Goal: Navigation & Orientation: Find specific page/section

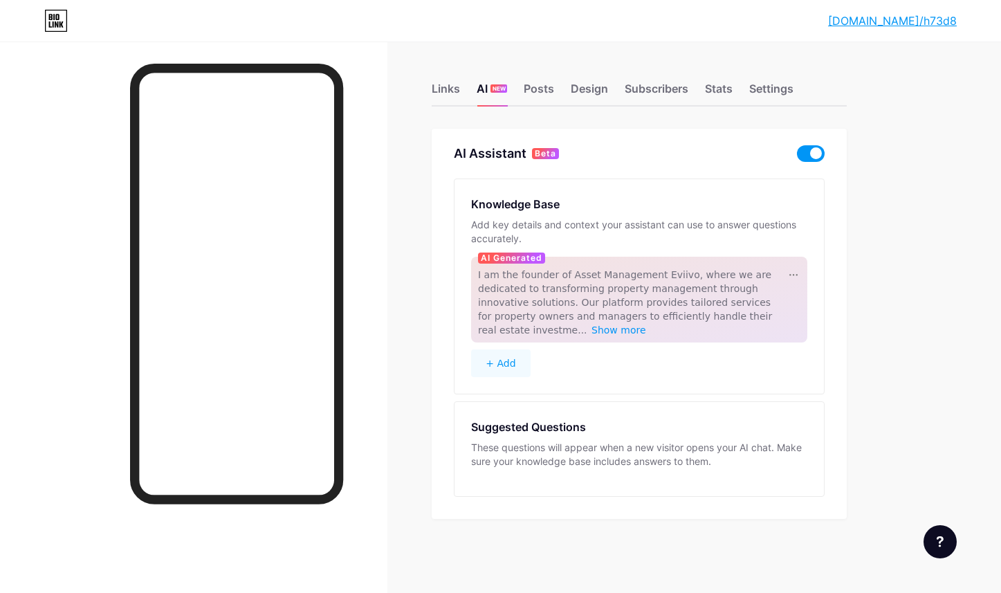
click at [811, 153] on span at bounding box center [811, 153] width 28 height 17
click at [797, 157] on input "checkbox" at bounding box center [797, 157] width 0 height 0
click at [668, 118] on div "Links AI NEW Posts Design Subscribers Stats Settings AI Assistant Beta Knowledg…" at bounding box center [452, 315] width 905 height 547
click at [929, 541] on div at bounding box center [940, 541] width 33 height 33
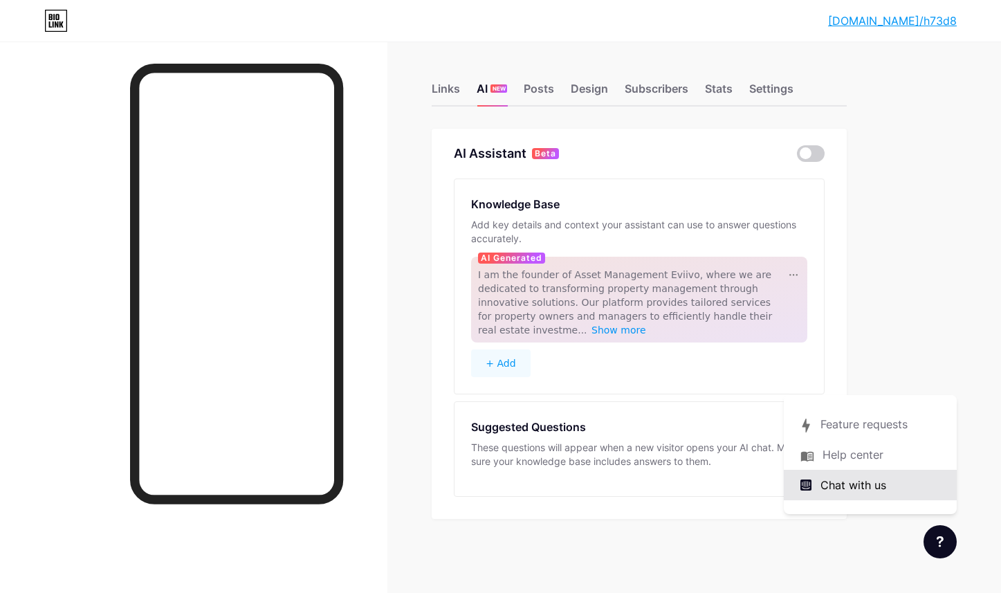
click at [861, 476] on div "Chat with us" at bounding box center [870, 485] width 173 height 30
drag, startPoint x: 471, startPoint y: 156, endPoint x: 564, endPoint y: 156, distance: 93.4
click at [564, 156] on div "AI Assistant Beta Knowledge Base Add key details and context your assistant can…" at bounding box center [639, 324] width 415 height 390
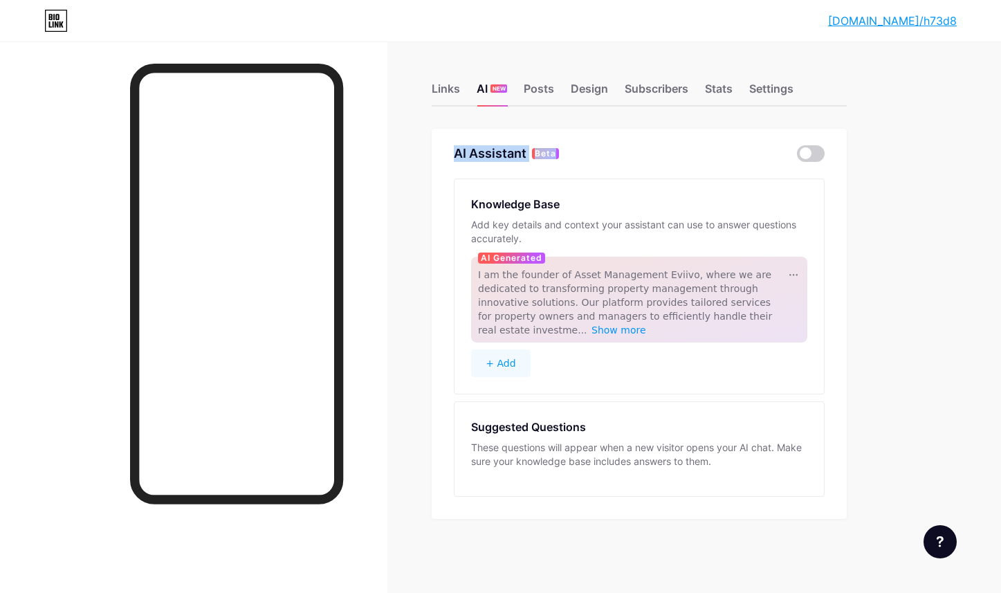
copy div "AI Assistant Beta"
click at [934, 538] on div at bounding box center [940, 541] width 33 height 33
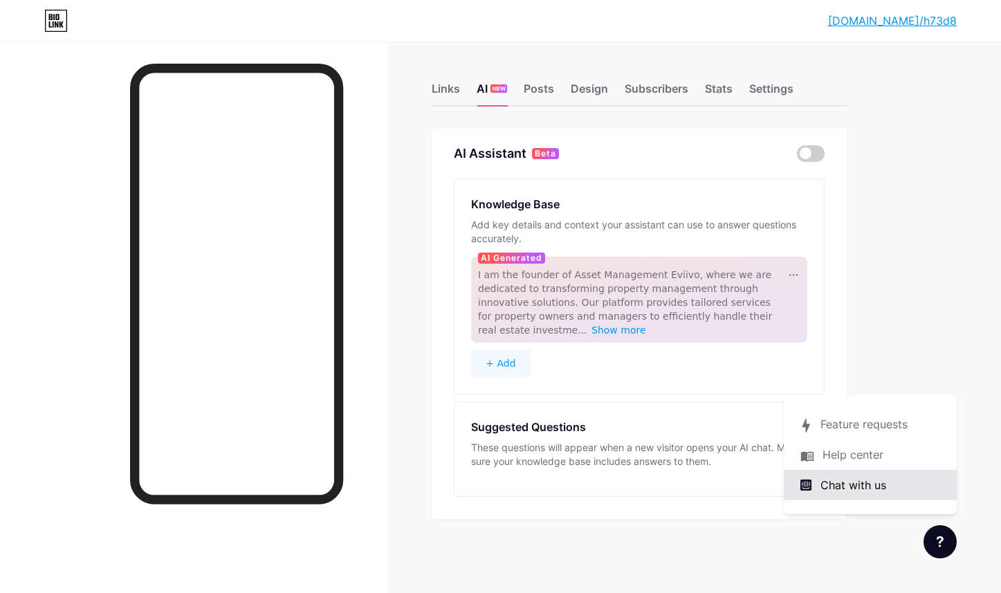
click at [868, 486] on span "Chat with us" at bounding box center [854, 485] width 66 height 17
click at [819, 154] on span at bounding box center [811, 153] width 28 height 17
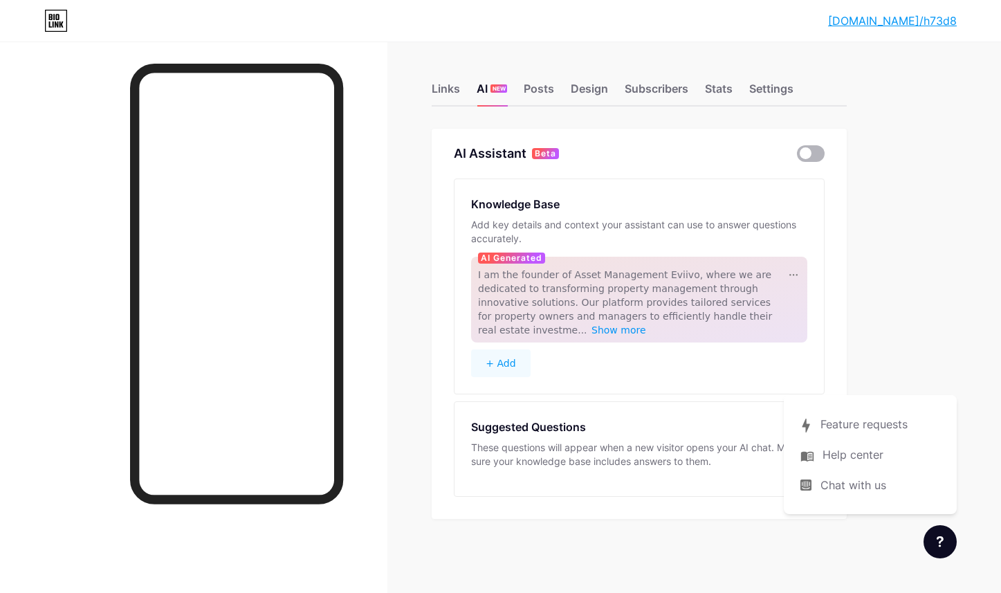
click at [797, 157] on input "checkbox" at bounding box center [797, 157] width 0 height 0
click at [819, 154] on span at bounding box center [811, 153] width 28 height 17
click at [797, 157] on input "checkbox" at bounding box center [797, 157] width 0 height 0
click at [819, 154] on span at bounding box center [811, 153] width 28 height 17
click at [797, 157] on input "checkbox" at bounding box center [797, 157] width 0 height 0
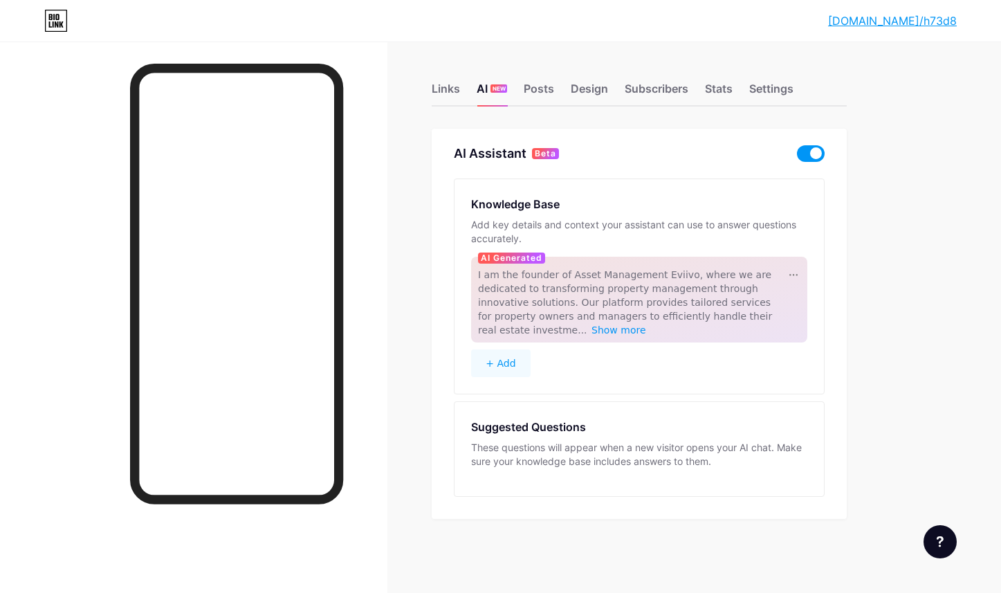
click at [805, 154] on span at bounding box center [811, 153] width 28 height 17
click at [797, 157] on input "checkbox" at bounding box center [797, 157] width 0 height 0
click at [799, 164] on div "AI Assistant Beta Knowledge Base Add key details and context your assistant can…" at bounding box center [639, 324] width 415 height 390
click at [808, 157] on span at bounding box center [811, 153] width 28 height 17
click at [797, 157] on input "checkbox" at bounding box center [797, 157] width 0 height 0
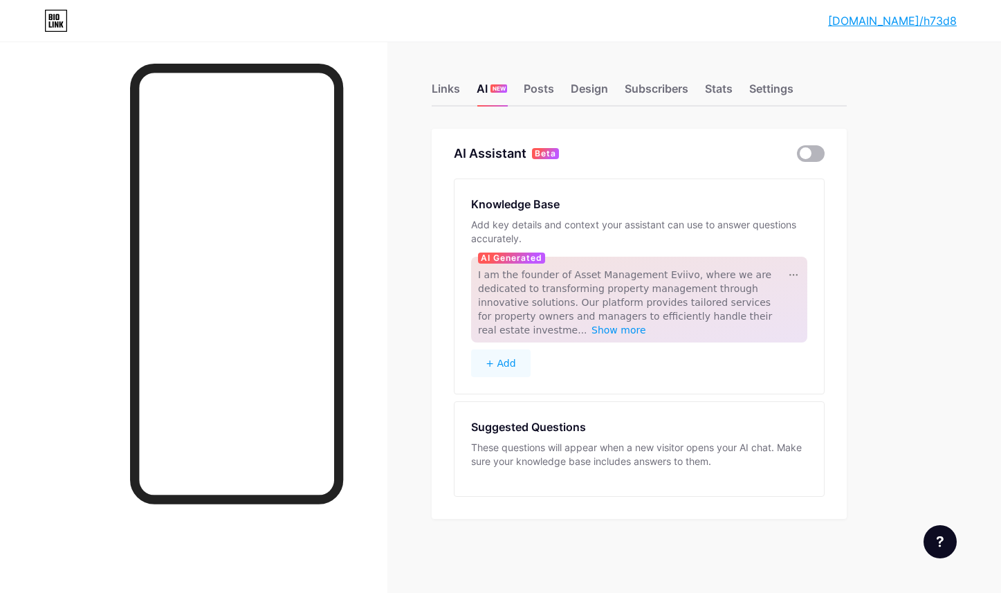
click at [808, 156] on span at bounding box center [811, 153] width 28 height 17
click at [797, 157] on input "checkbox" at bounding box center [797, 157] width 0 height 0
click at [808, 156] on span at bounding box center [811, 153] width 28 height 17
click at [797, 157] on input "checkbox" at bounding box center [797, 157] width 0 height 0
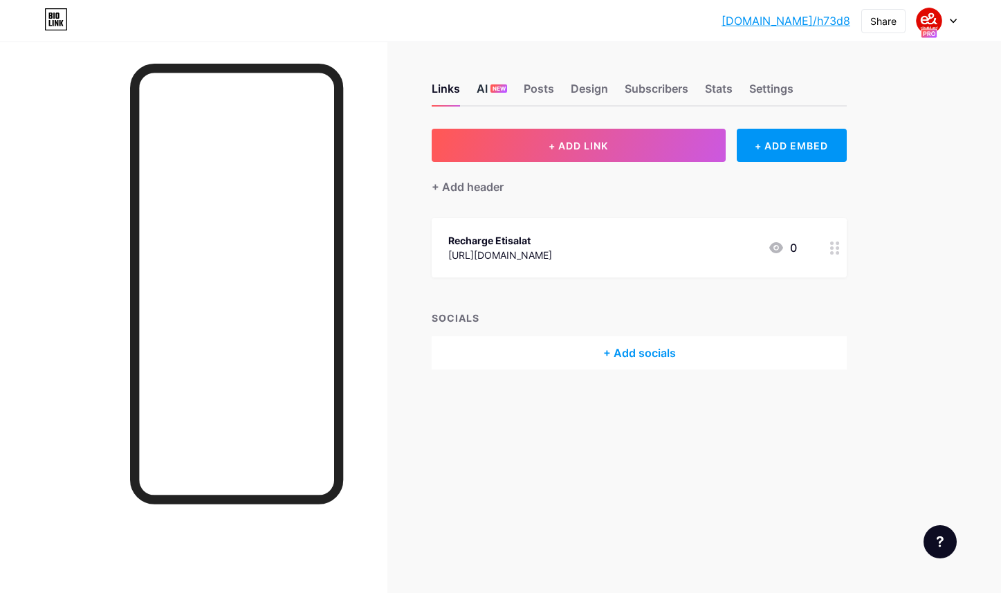
click at [484, 91] on div "AI NEW" at bounding box center [492, 92] width 30 height 25
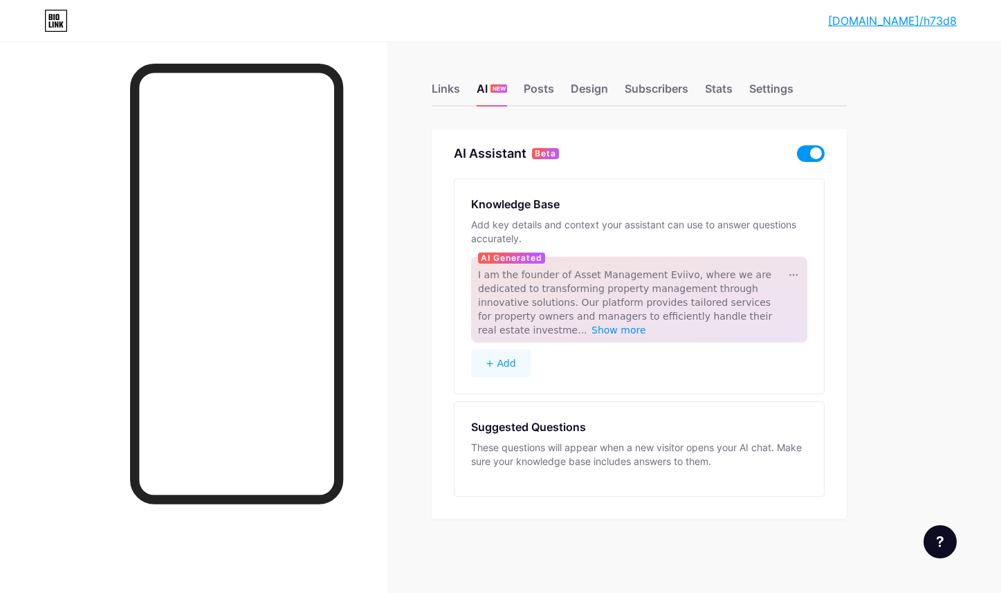
click at [812, 148] on span at bounding box center [811, 153] width 28 height 17
click at [797, 157] on input "checkbox" at bounding box center [797, 157] width 0 height 0
click at [715, 116] on div "Links AI NEW Posts Design Subscribers Stats Settings AI Assistant Beta Knowledg…" at bounding box center [452, 315] width 905 height 547
click at [539, 89] on div "Posts" at bounding box center [539, 92] width 30 height 25
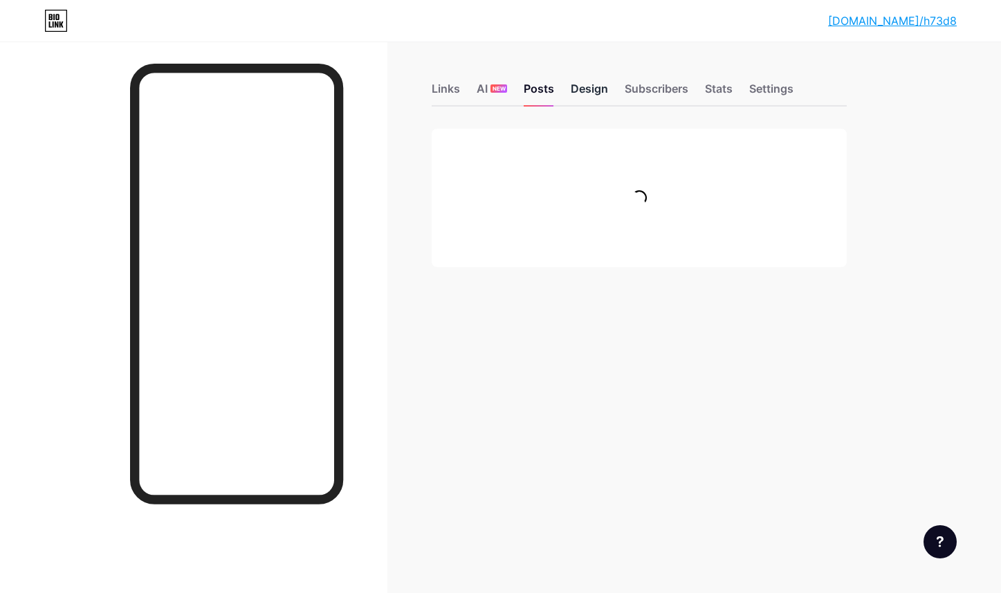
click at [572, 89] on div "Design" at bounding box center [589, 92] width 37 height 25
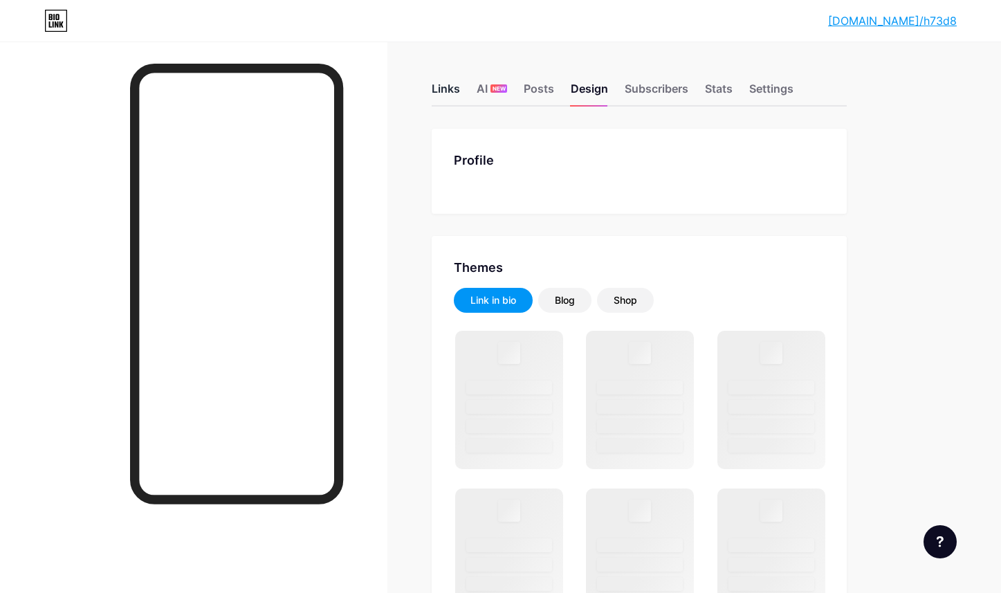
click at [447, 89] on div "Links" at bounding box center [446, 92] width 28 height 25
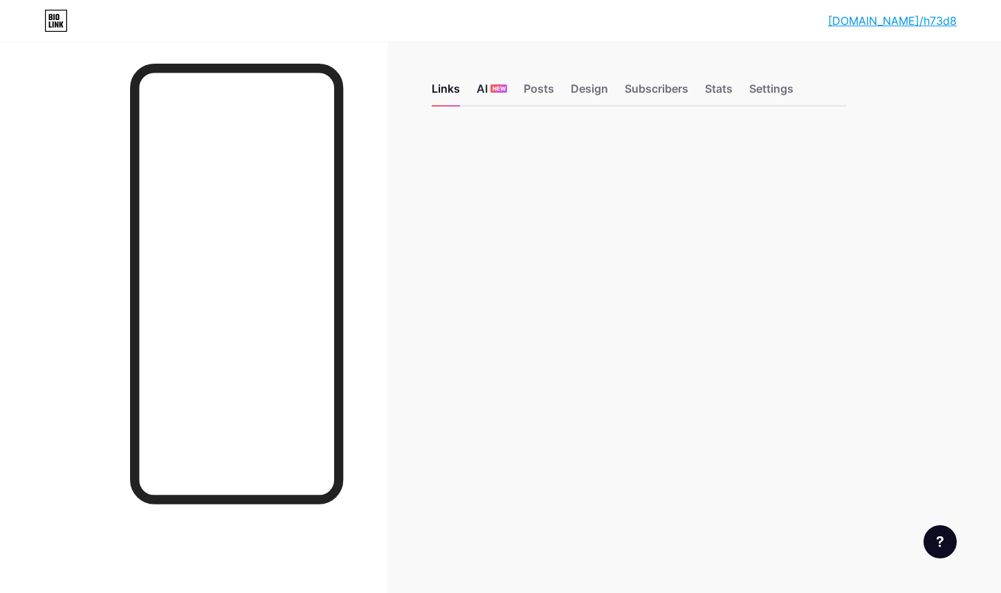
click at [491, 91] on div "NEW" at bounding box center [499, 88] width 17 height 8
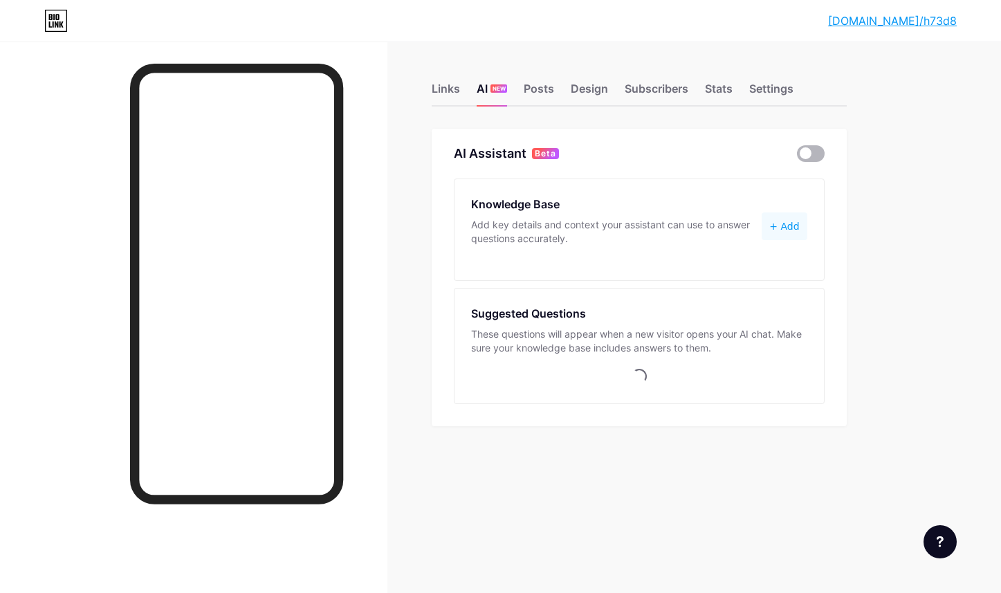
click at [800, 149] on span at bounding box center [811, 153] width 28 height 17
click at [797, 157] on input "checkbox" at bounding box center [797, 157] width 0 height 0
click at [809, 149] on span at bounding box center [811, 153] width 28 height 17
click at [797, 157] on input "checkbox" at bounding box center [797, 157] width 0 height 0
click at [808, 157] on span at bounding box center [811, 153] width 28 height 17
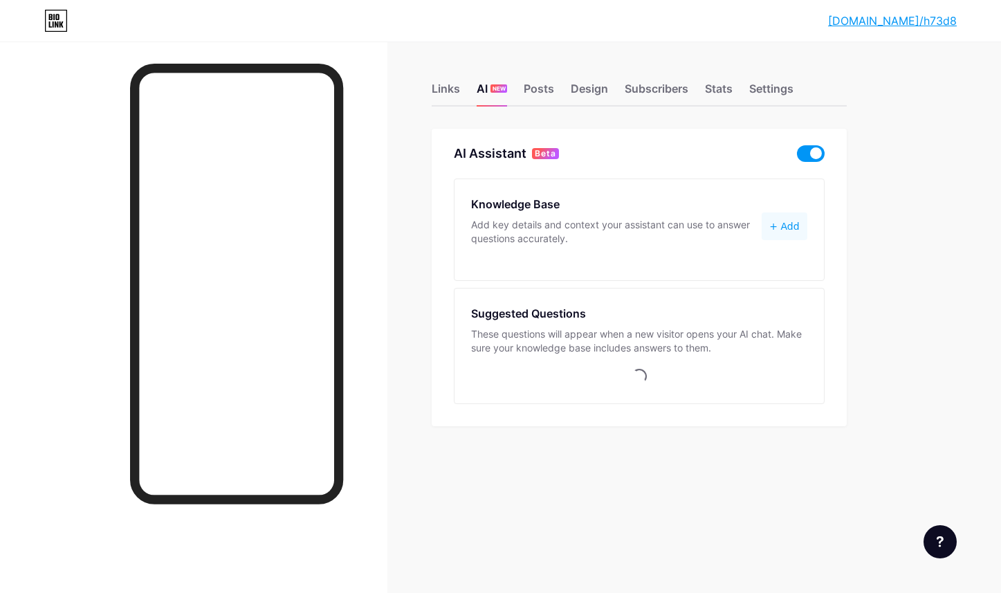
click at [797, 157] on input "checkbox" at bounding box center [797, 157] width 0 height 0
click at [808, 157] on span at bounding box center [811, 153] width 28 height 17
click at [797, 157] on input "checkbox" at bounding box center [797, 157] width 0 height 0
click at [545, 96] on div "Posts" at bounding box center [539, 92] width 30 height 25
